Goal: Transaction & Acquisition: Purchase product/service

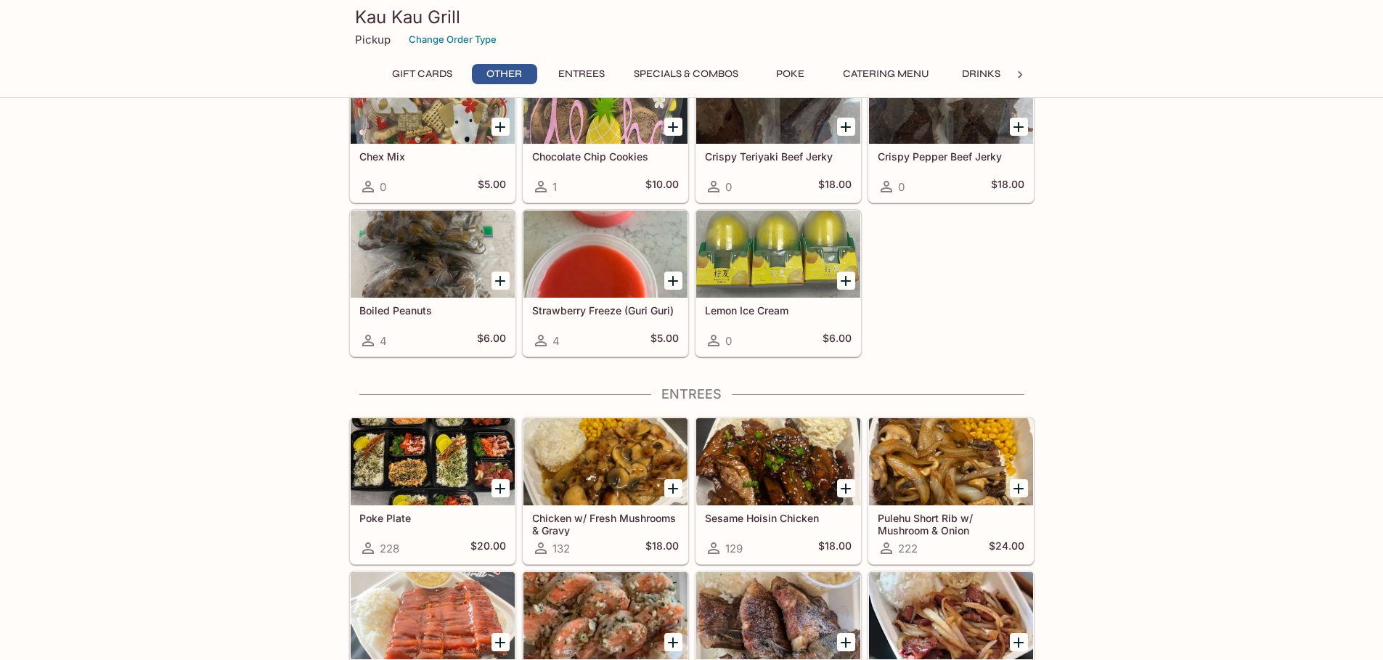
scroll to position [436, 0]
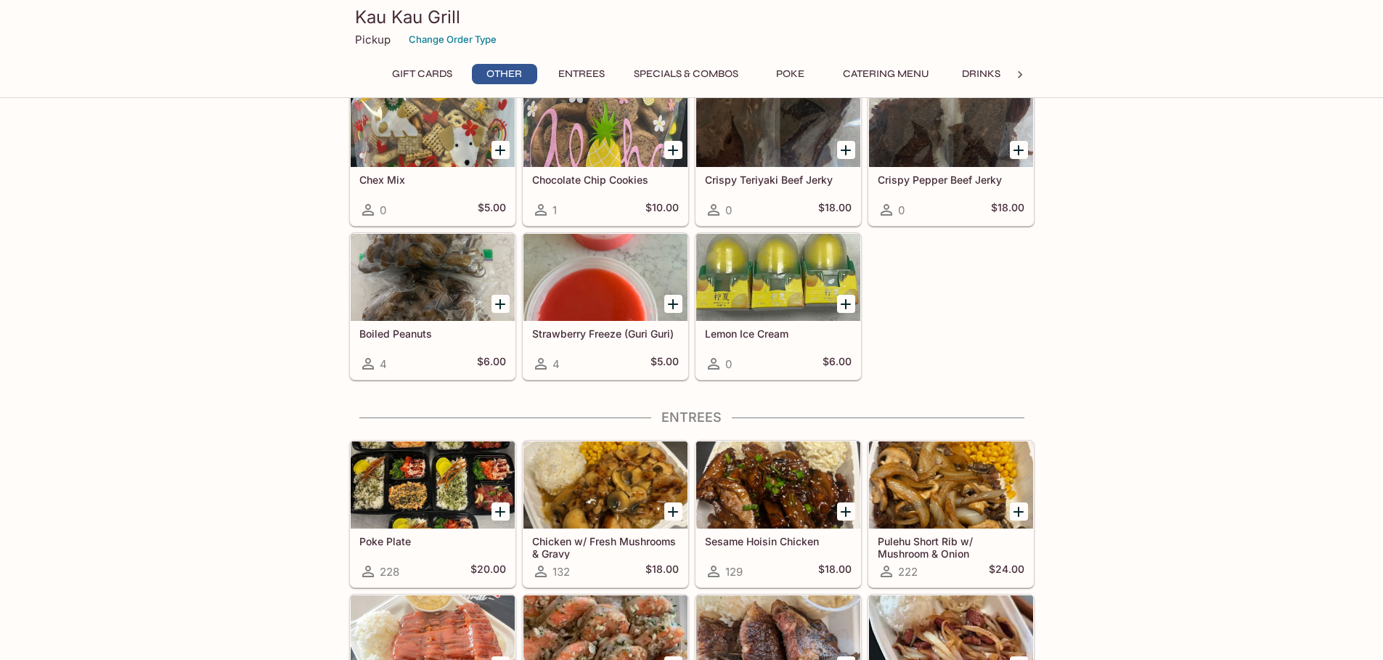
click at [781, 300] on div at bounding box center [778, 277] width 164 height 87
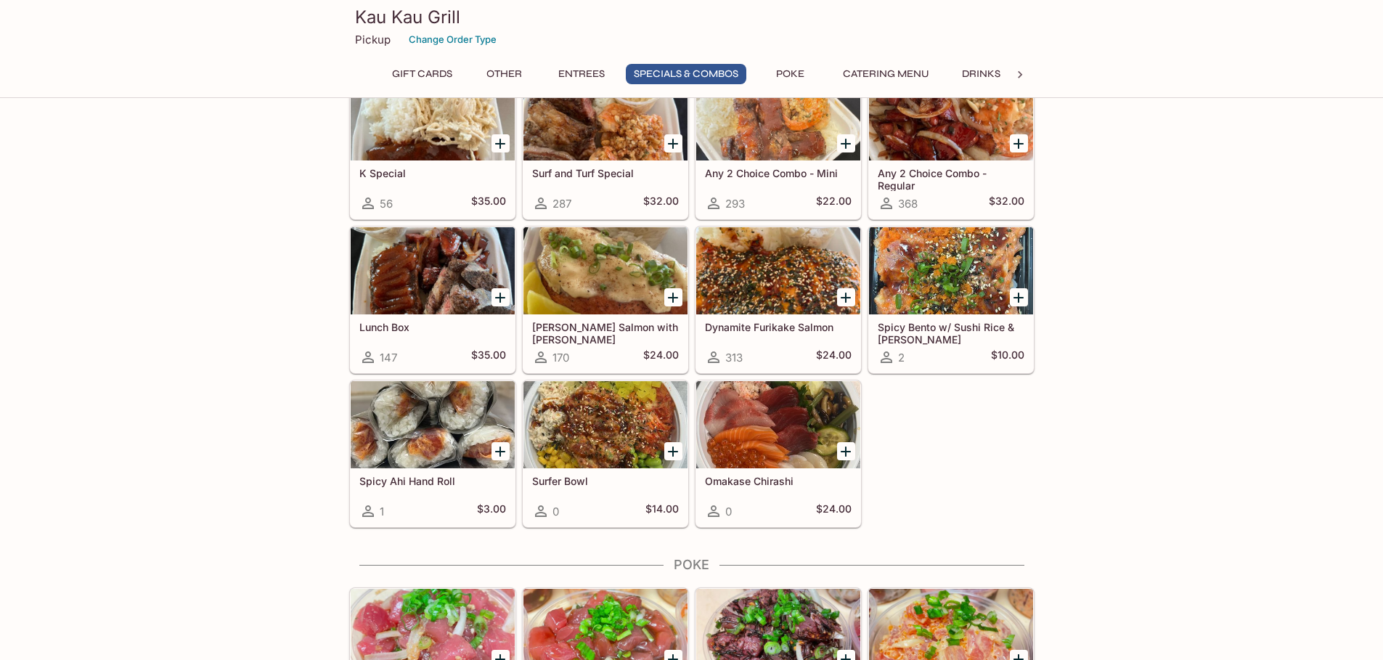
scroll to position [1918, 0]
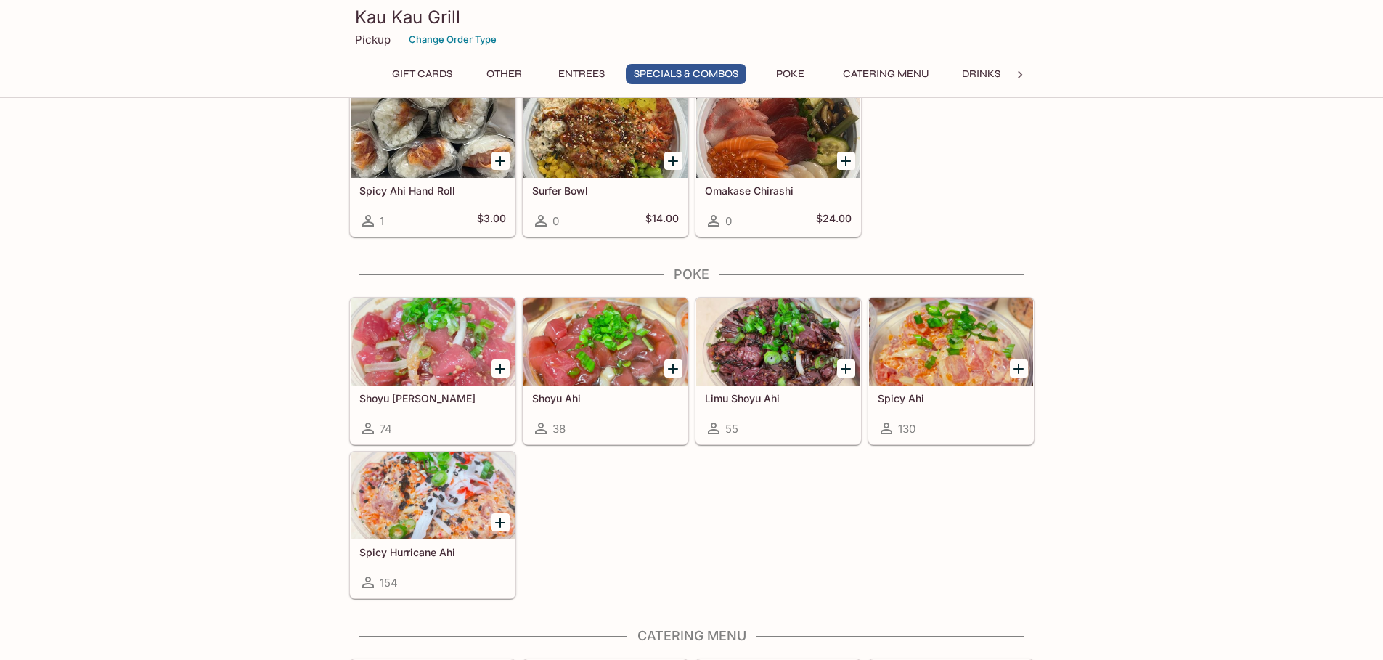
click at [963, 359] on div at bounding box center [951, 341] width 164 height 87
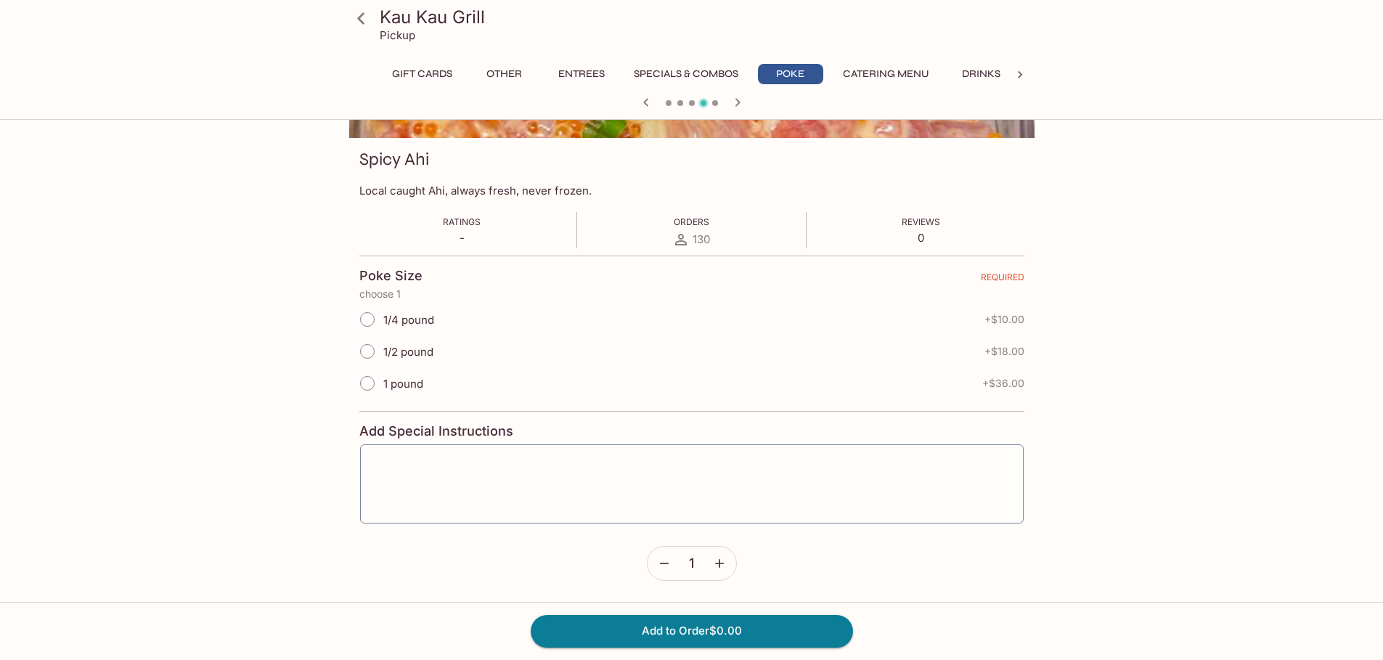
scroll to position [180, 0]
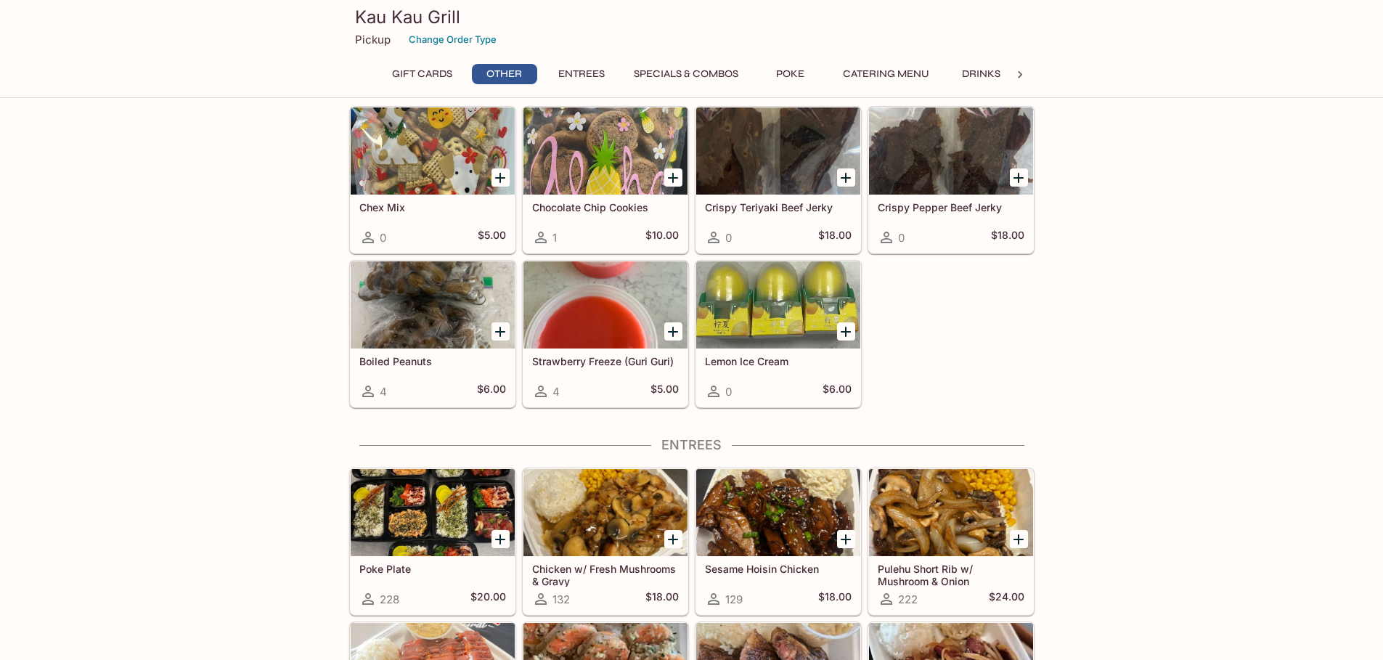
scroll to position [654, 0]
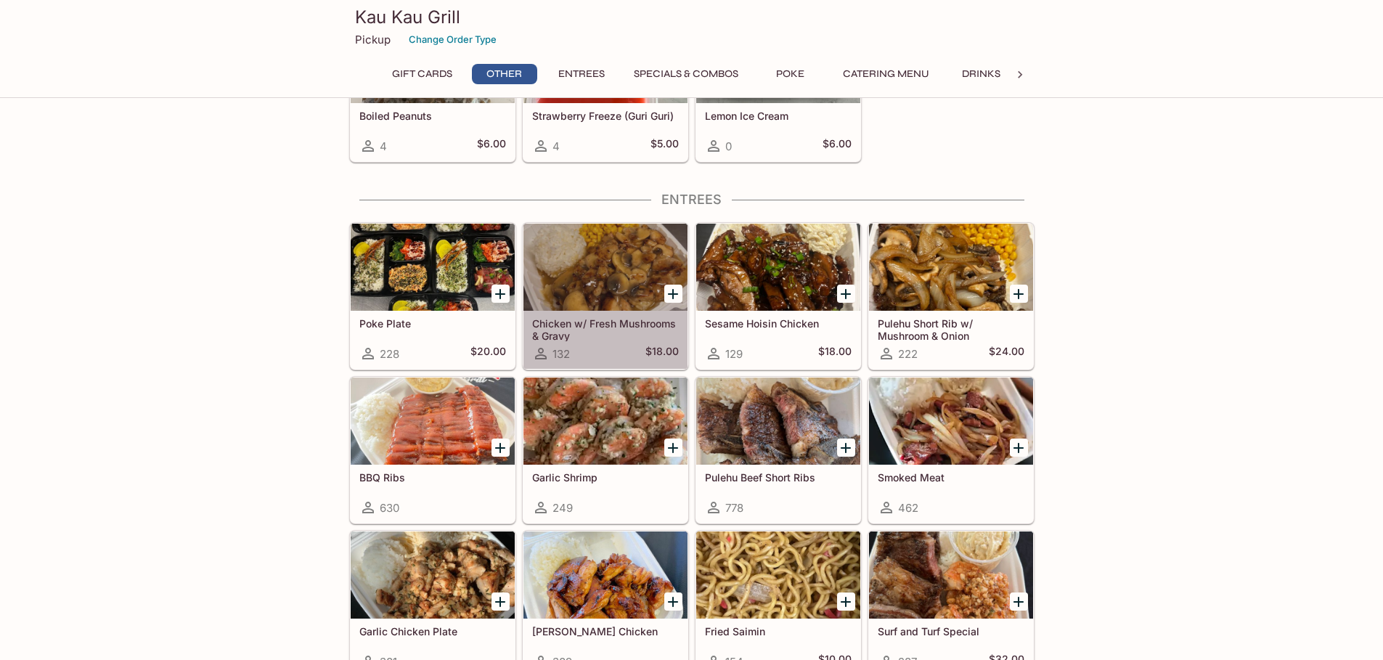
click at [589, 277] on div at bounding box center [606, 267] width 164 height 87
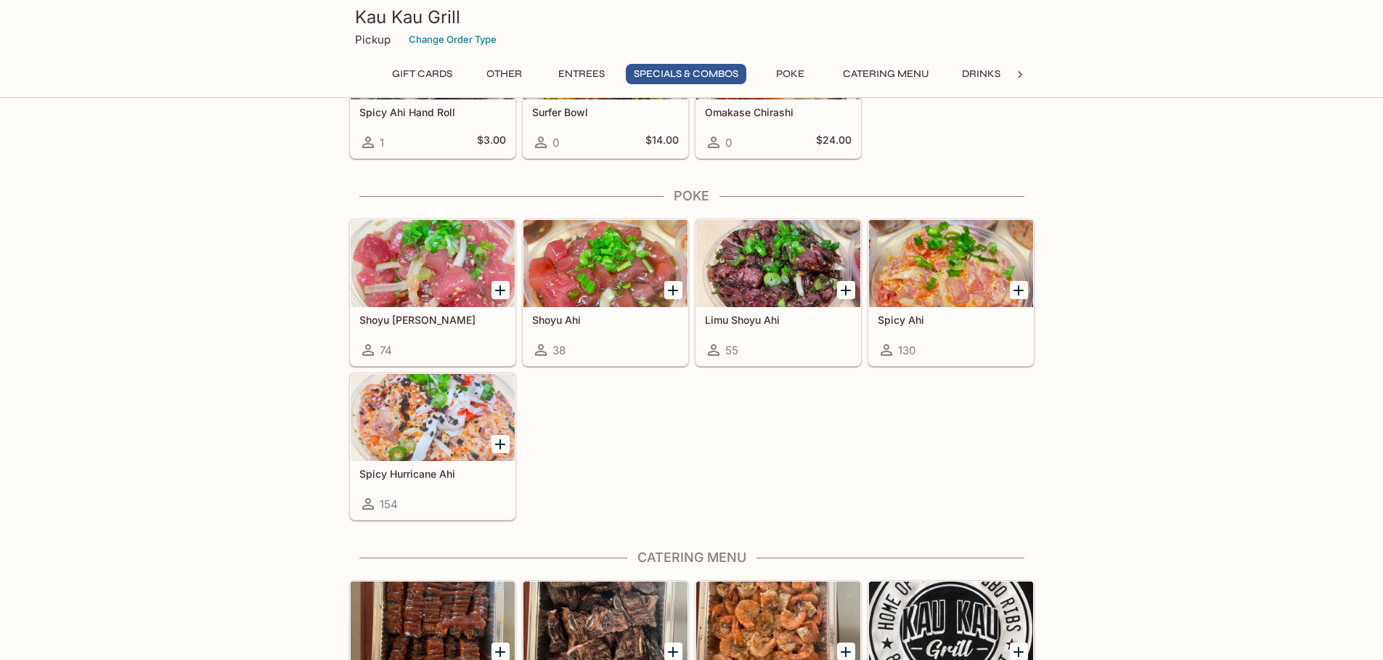
scroll to position [1990, 0]
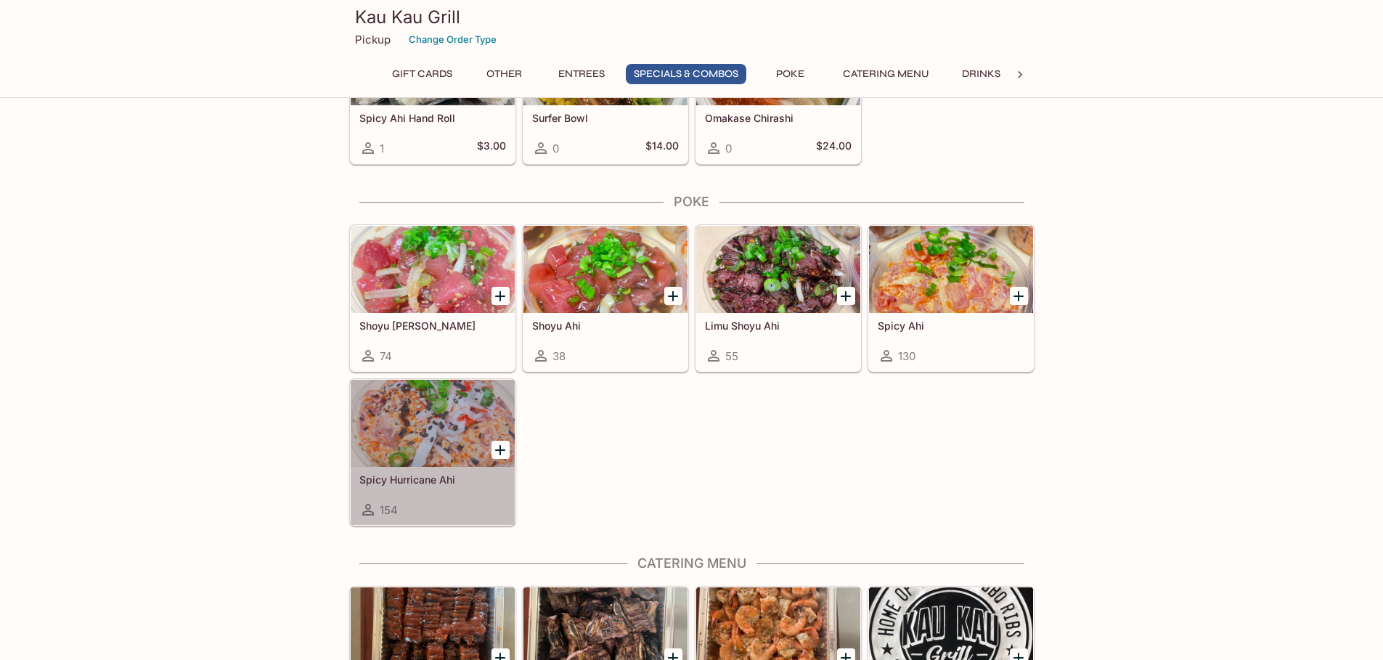
click at [433, 418] on div at bounding box center [433, 423] width 164 height 87
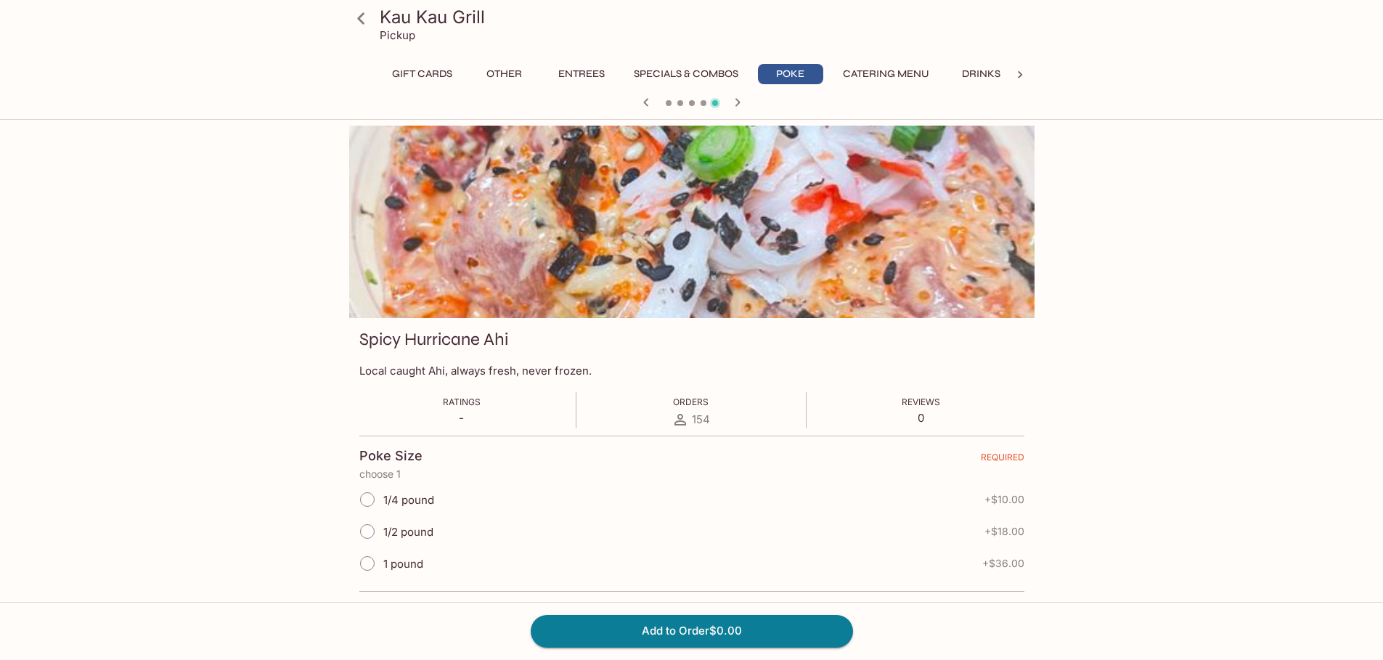
click at [657, 78] on button "Specials & Combos" at bounding box center [686, 74] width 121 height 20
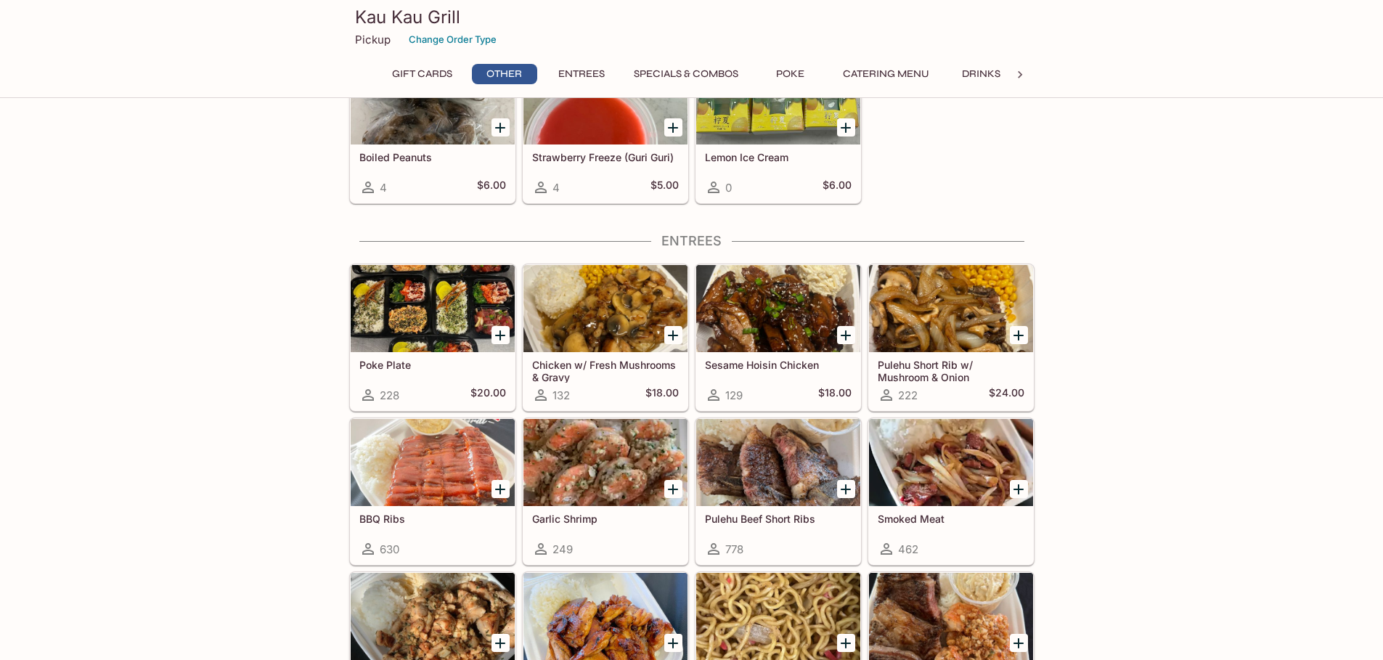
scroll to position [756, 0]
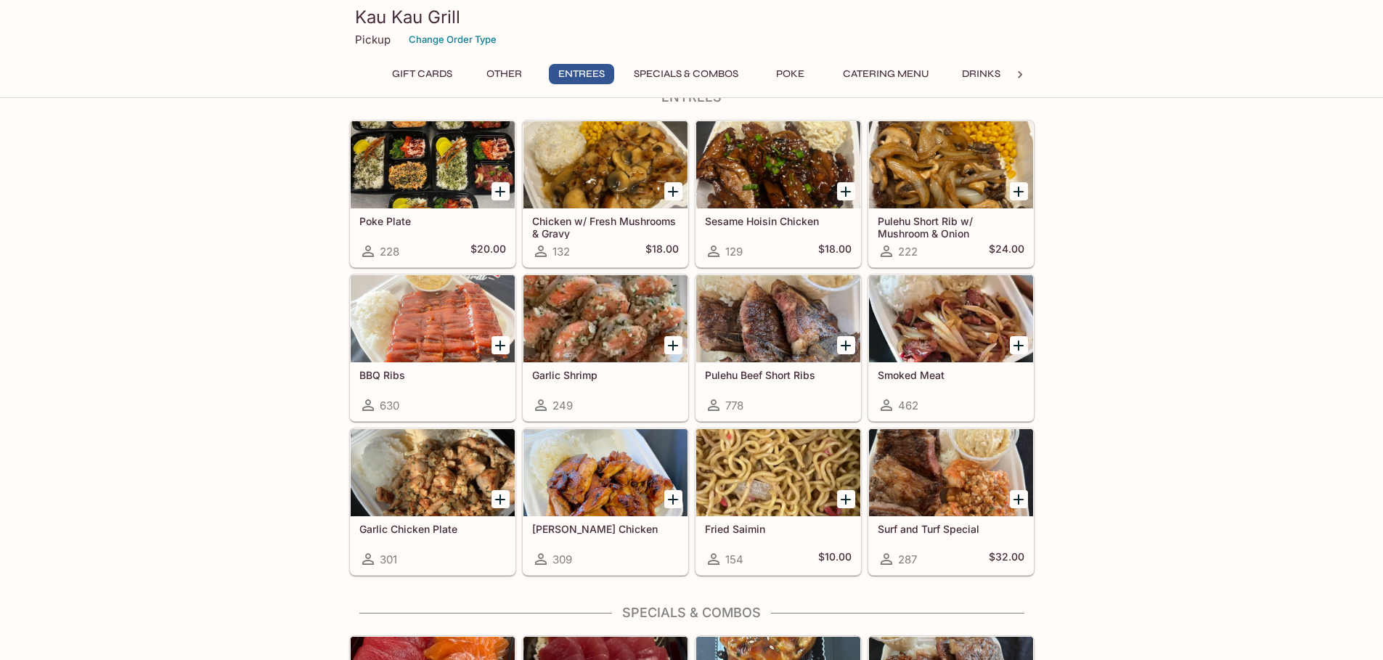
click at [495, 502] on icon "Add Garlic Chicken Plate" at bounding box center [500, 499] width 17 height 17
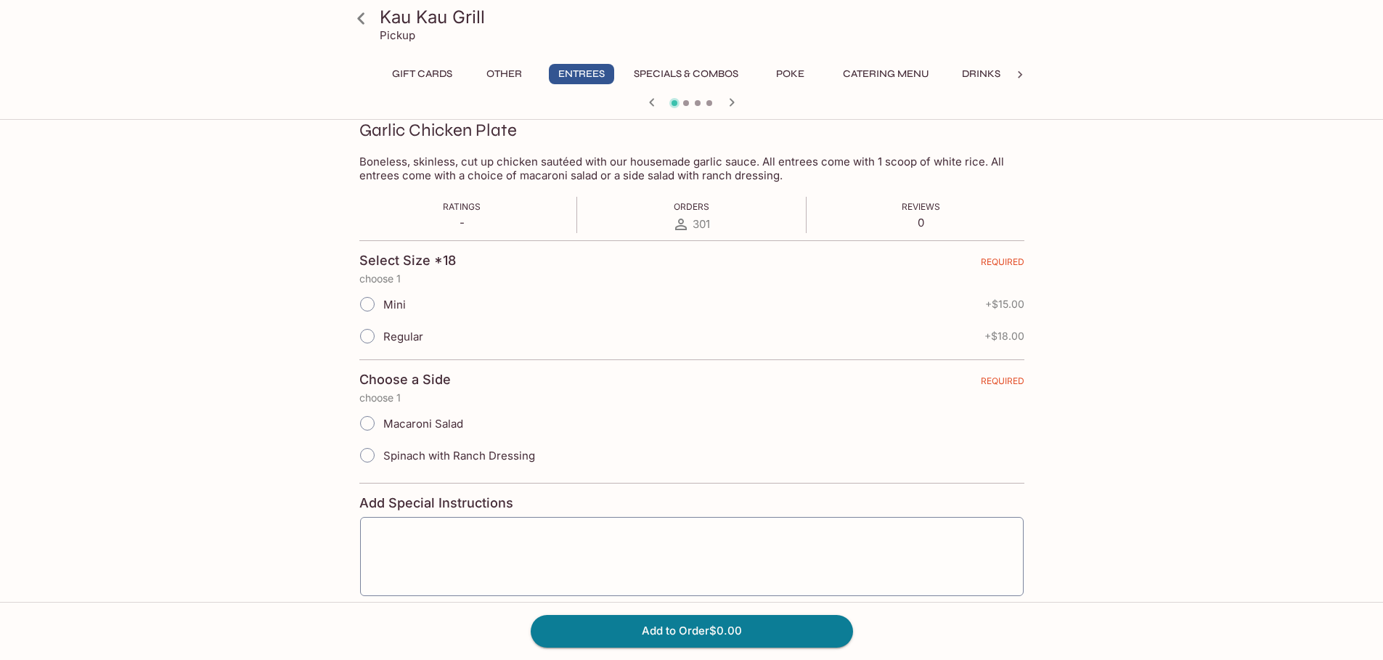
scroll to position [64, 0]
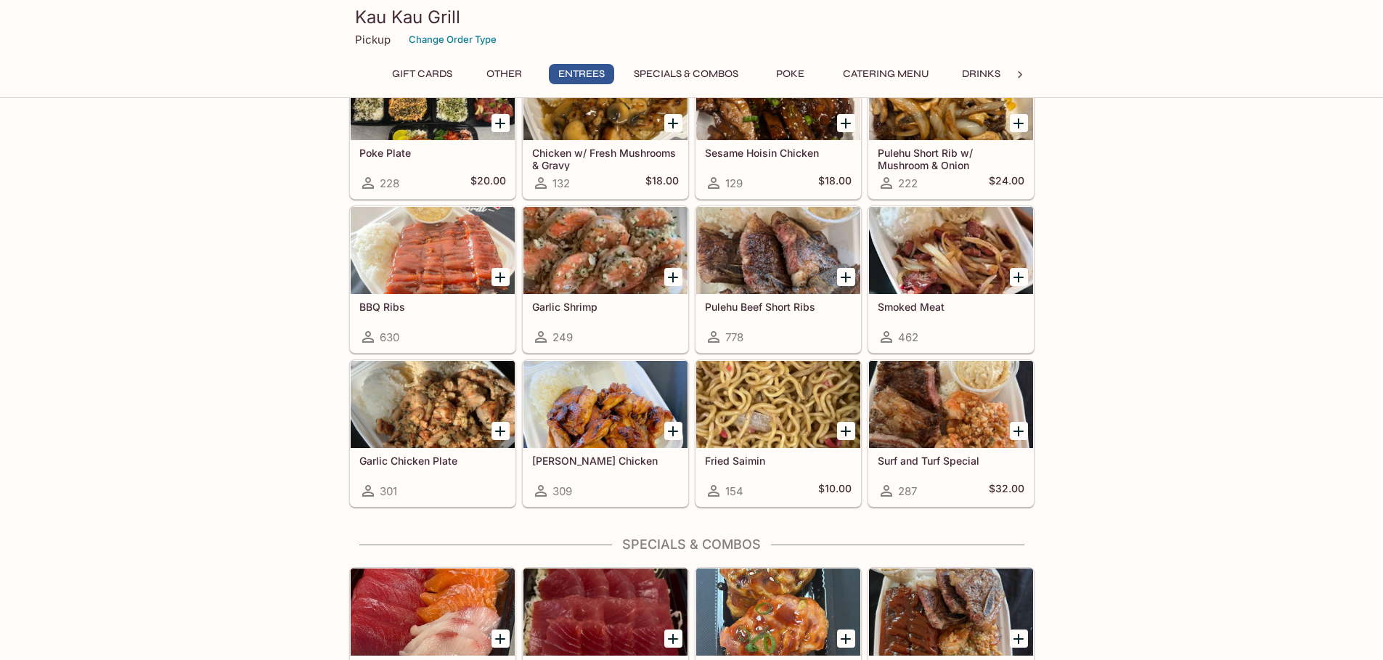
scroll to position [756, 0]
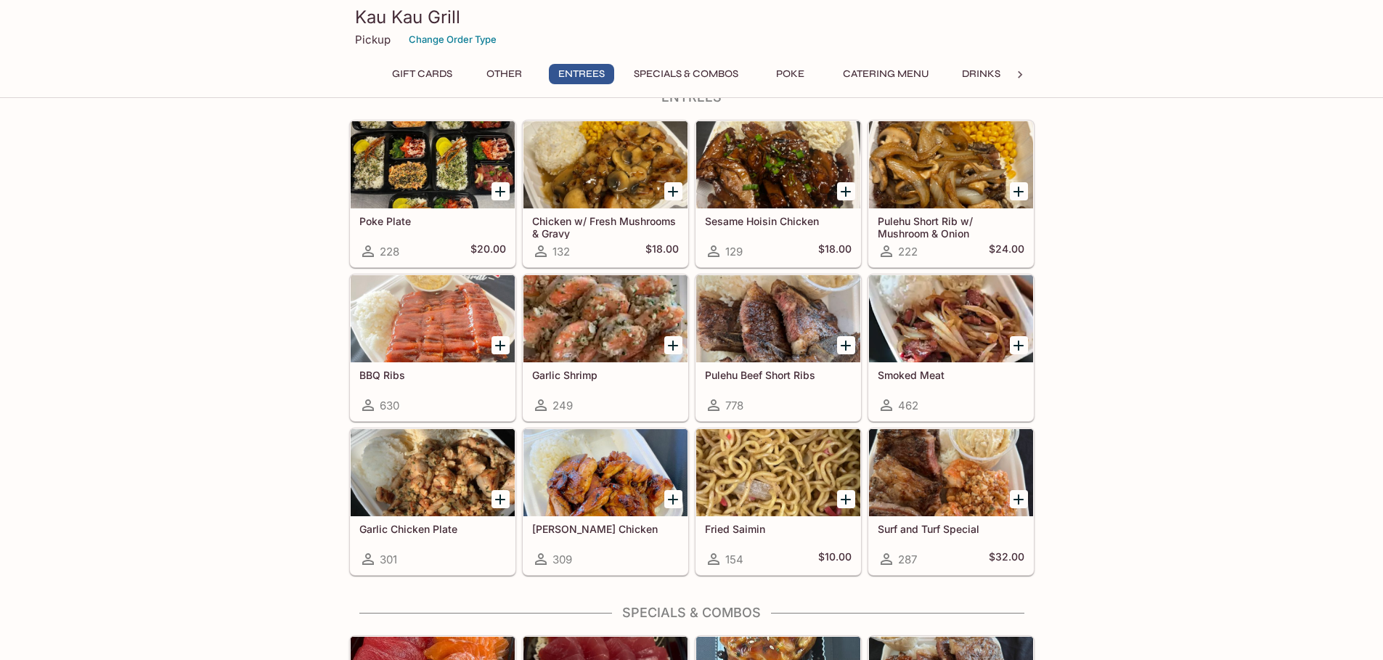
click at [500, 496] on icon "Add Garlic Chicken Plate" at bounding box center [500, 499] width 10 height 10
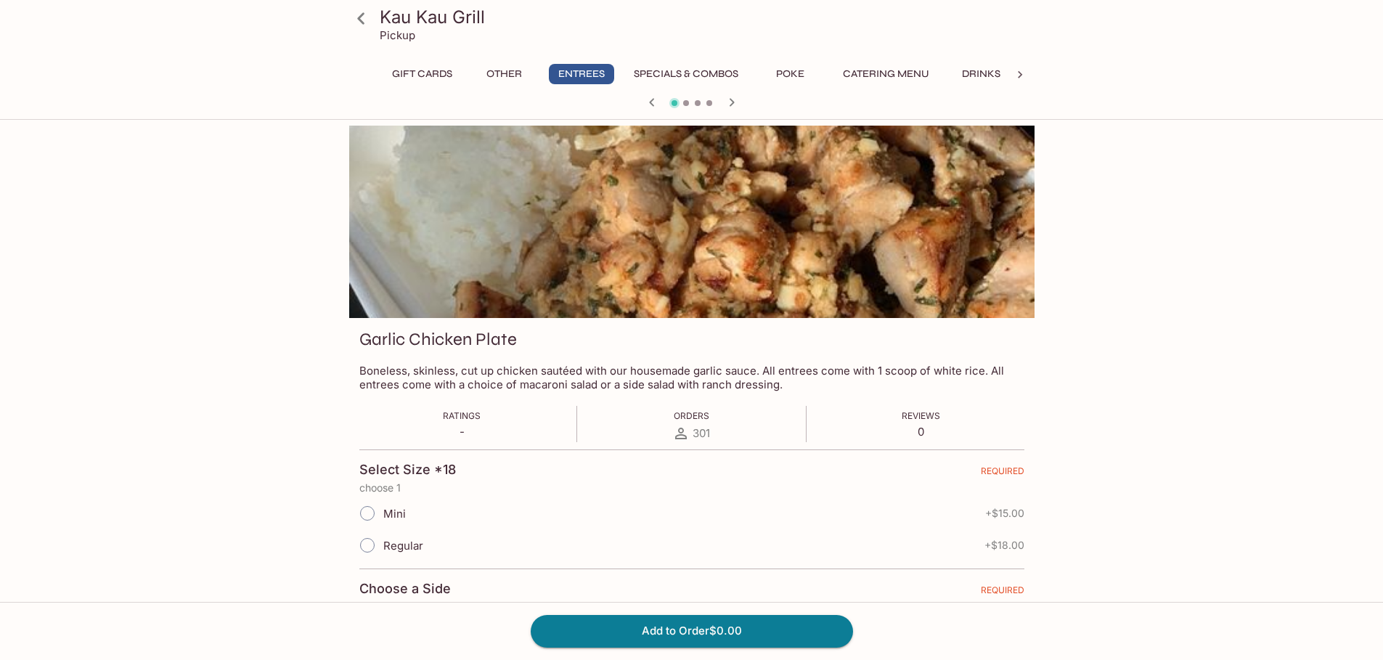
scroll to position [282, 0]
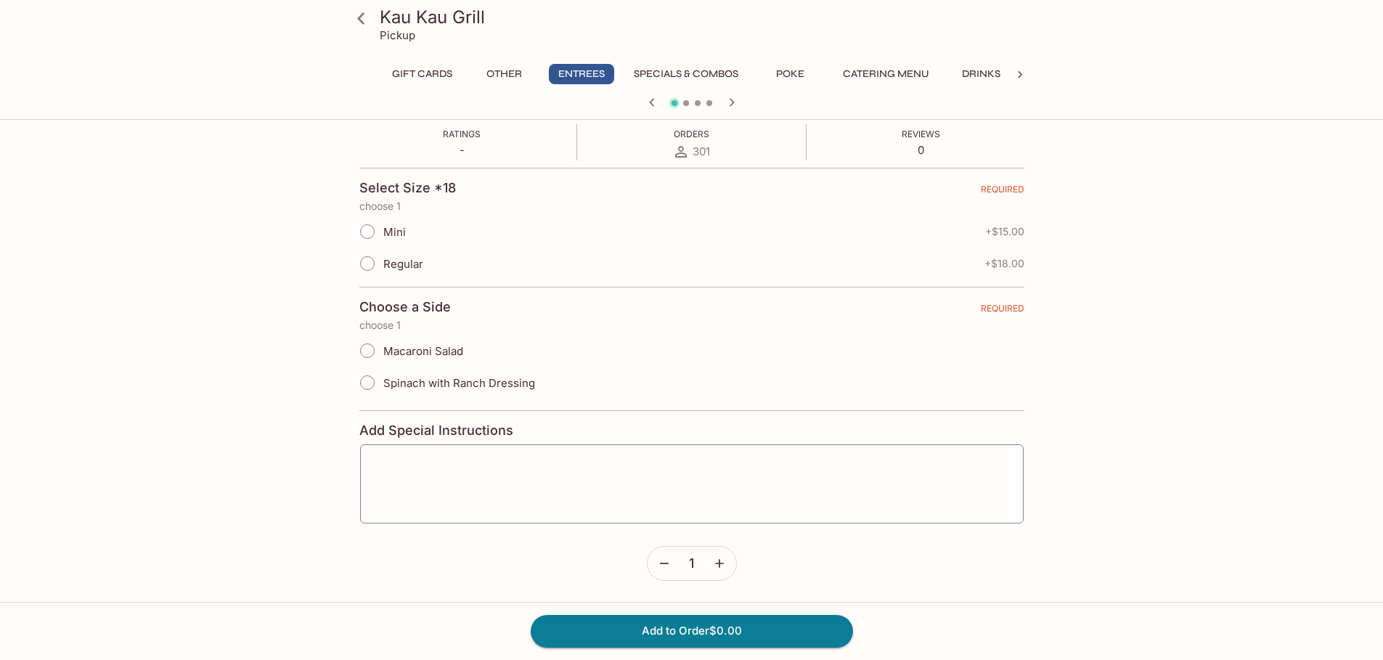
click at [654, 79] on button "Specials & Combos" at bounding box center [686, 74] width 121 height 20
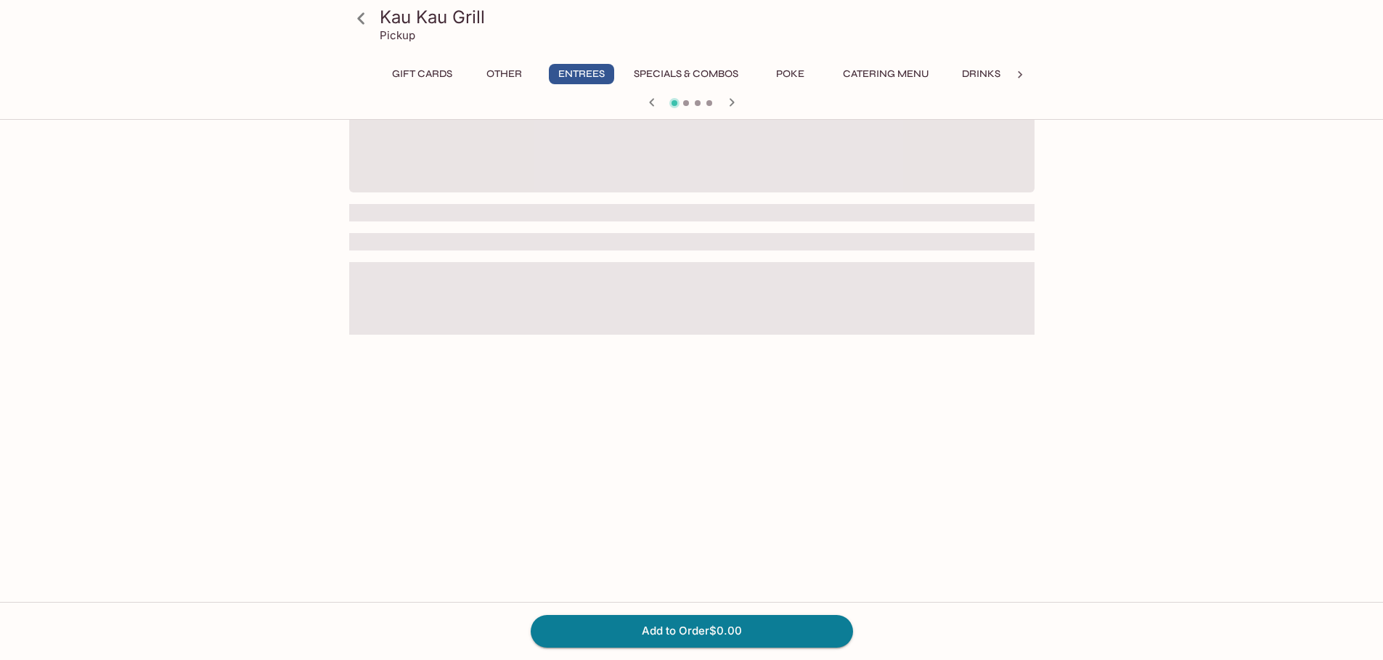
scroll to position [162, 0]
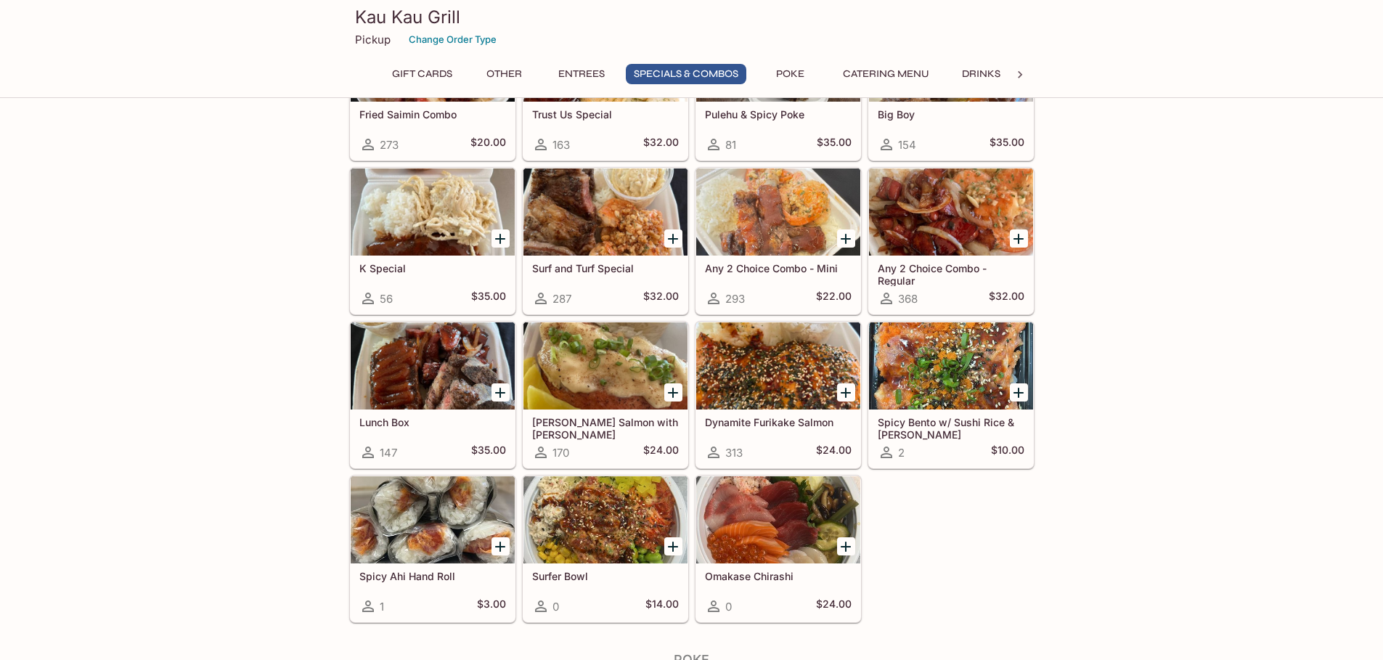
scroll to position [1264, 0]
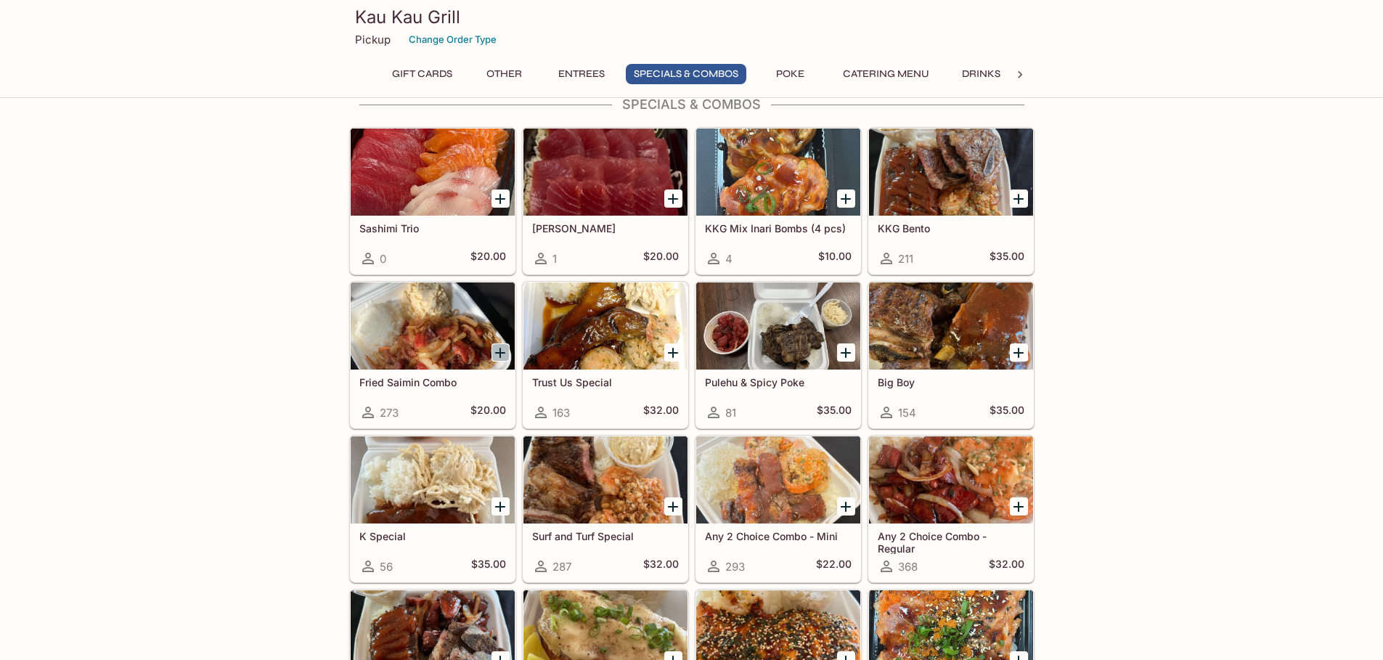
click at [502, 353] on icon "Add Fried Saimin Combo" at bounding box center [500, 353] width 10 height 10
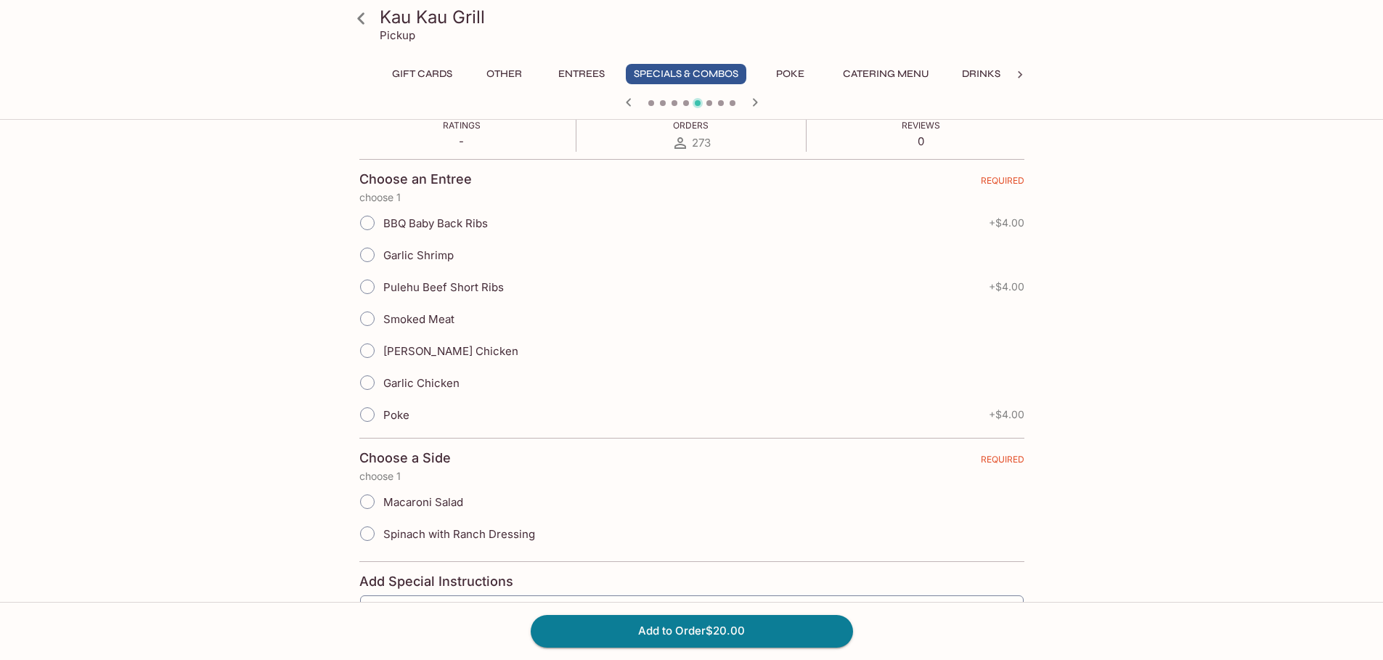
scroll to position [218, 0]
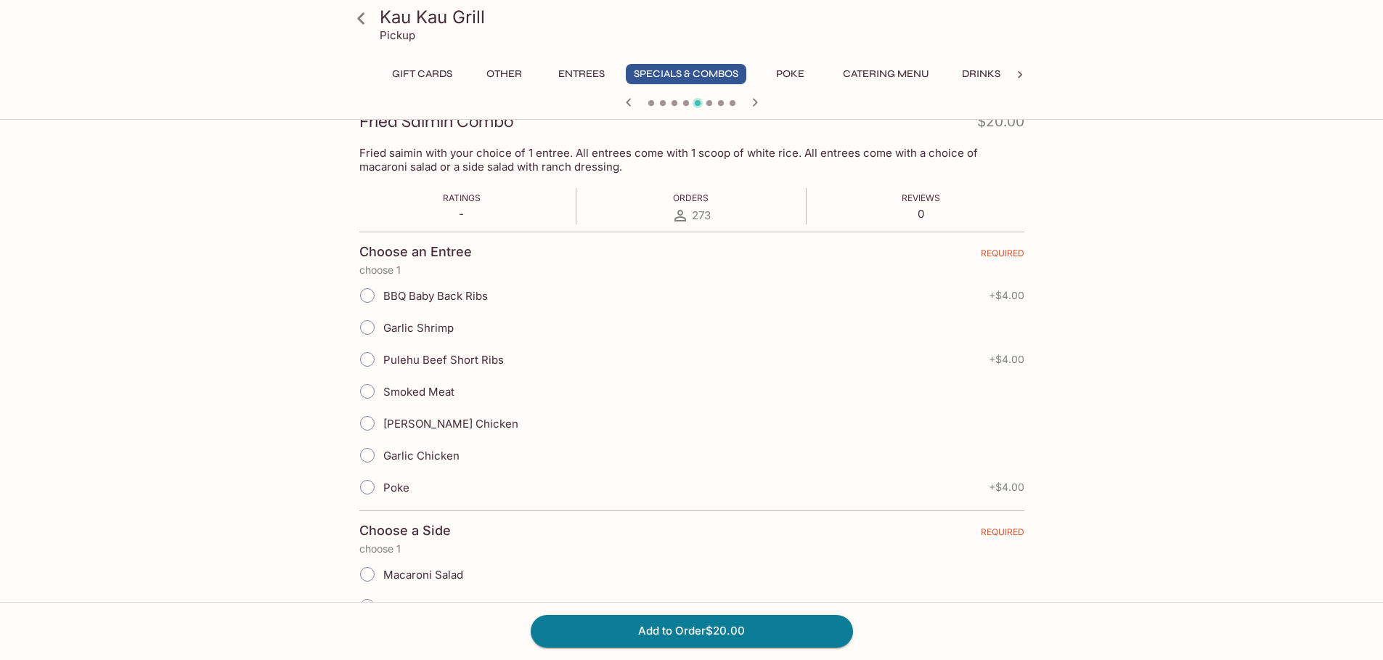
click at [368, 456] on input "Garlic Chicken" at bounding box center [367, 455] width 30 height 30
radio input "true"
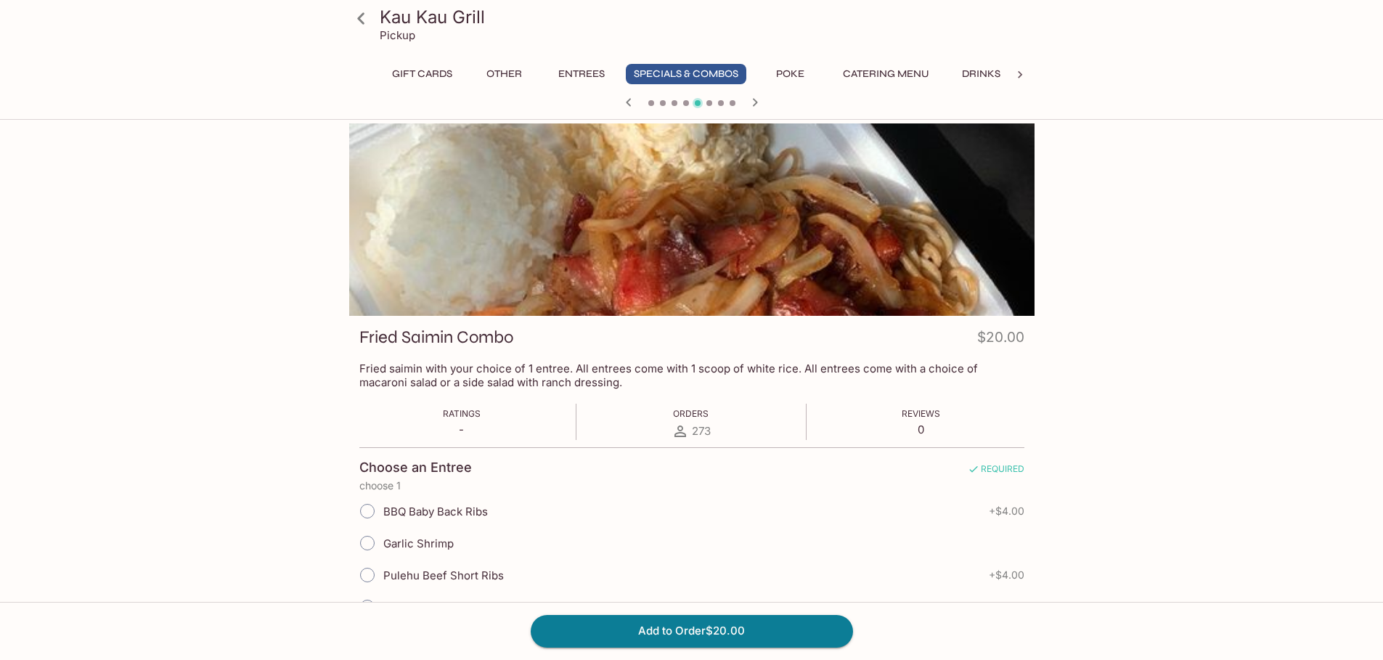
scroll to position [0, 0]
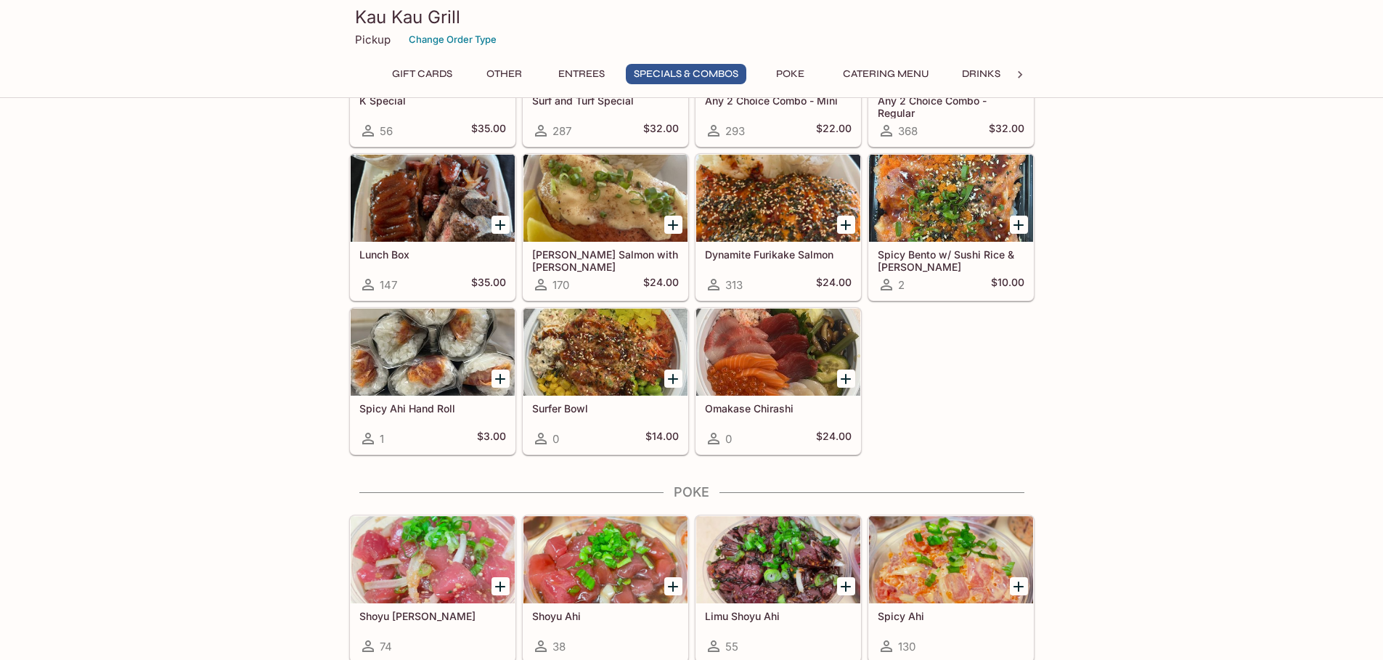
scroll to position [1918, 0]
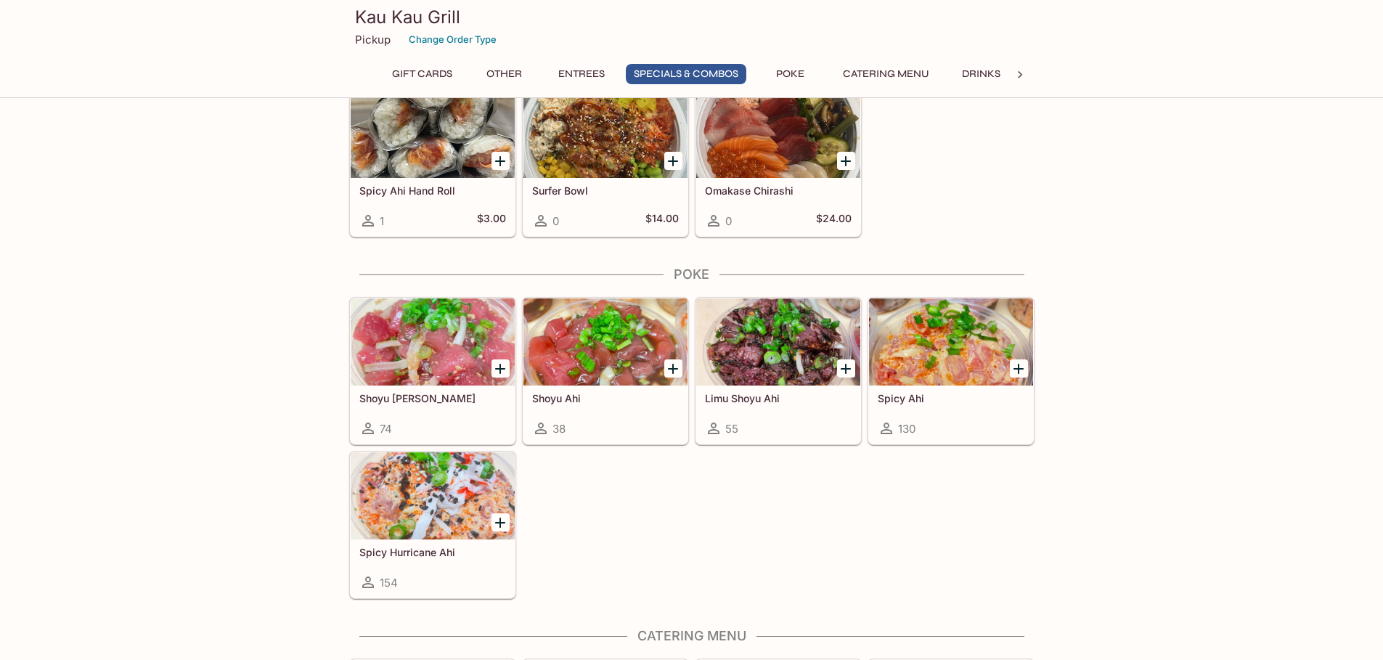
click at [405, 485] on div at bounding box center [433, 495] width 164 height 87
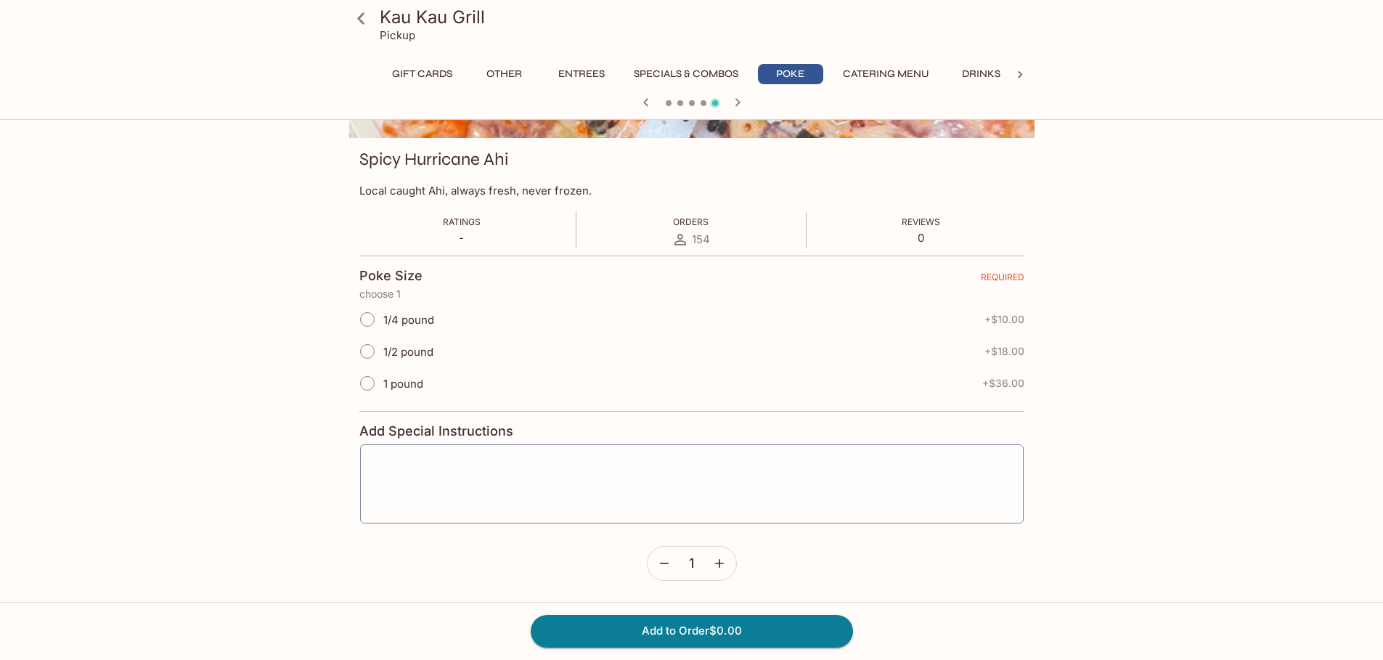
scroll to position [35, 0]
